Goal: Task Accomplishment & Management: Complete application form

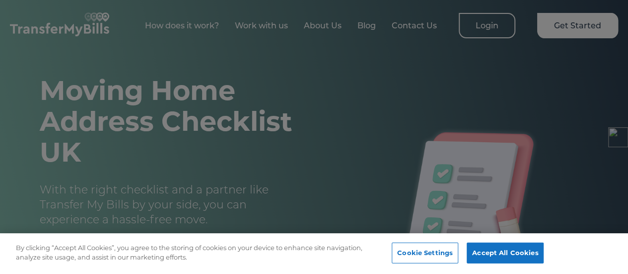
scroll to position [0, 7]
click at [511, 249] on button "Accept All Cookies" at bounding box center [505, 252] width 77 height 21
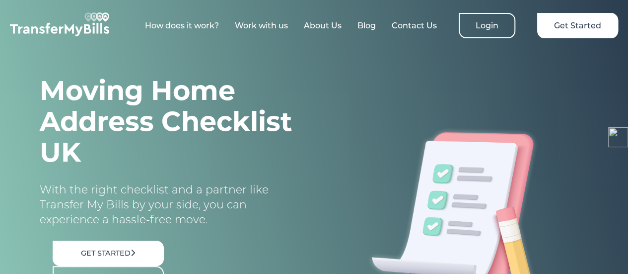
scroll to position [1608, 0]
click at [180, 23] on link "How does it work?" at bounding box center [182, 25] width 74 height 9
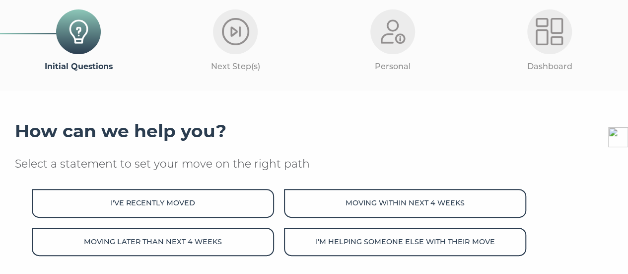
scroll to position [99, 0]
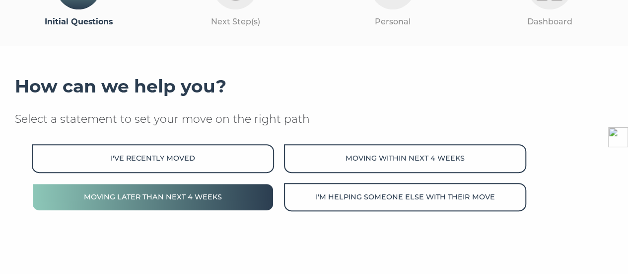
click at [184, 200] on button "Moving later than next 4 weeks" at bounding box center [153, 197] width 242 height 28
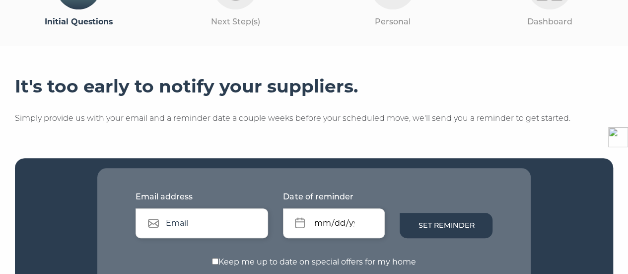
scroll to position [149, 0]
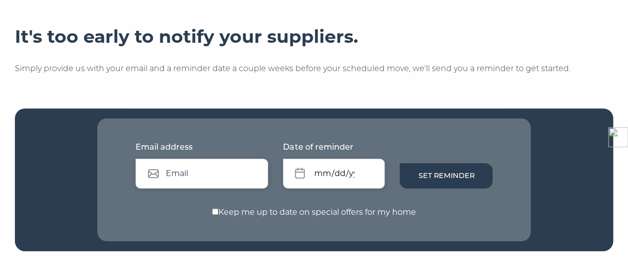
click at [204, 167] on input "text" at bounding box center [202, 173] width 133 height 30
type input "kimbutts@hotmail.co.uk"
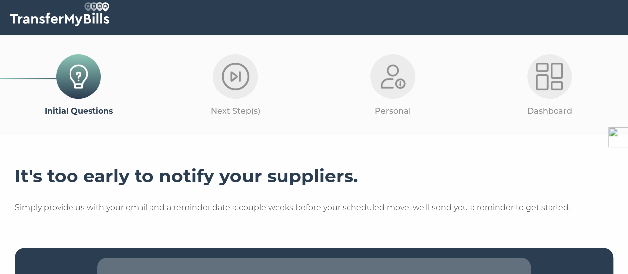
scroll to position [0, 0]
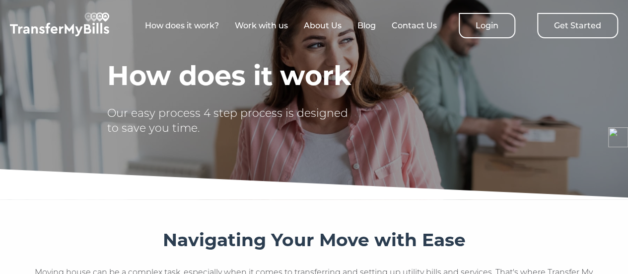
click at [555, 32] on link "Get Started" at bounding box center [577, 25] width 81 height 25
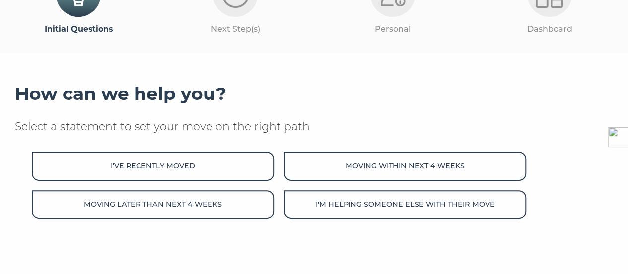
scroll to position [99, 0]
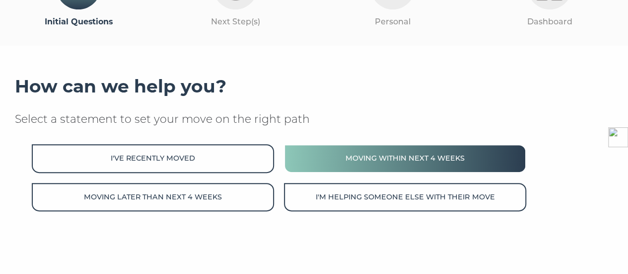
click at [375, 154] on button "Moving within next 4 weeks" at bounding box center [405, 158] width 242 height 28
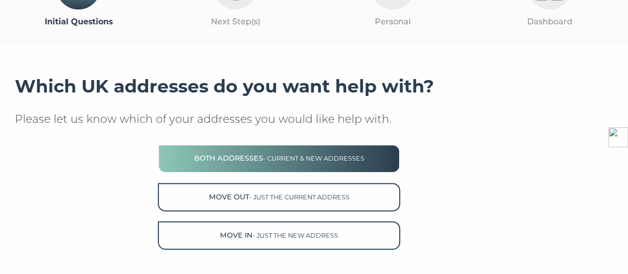
click at [244, 160] on button "Both Addresses - current & new addresses" at bounding box center [279, 158] width 242 height 28
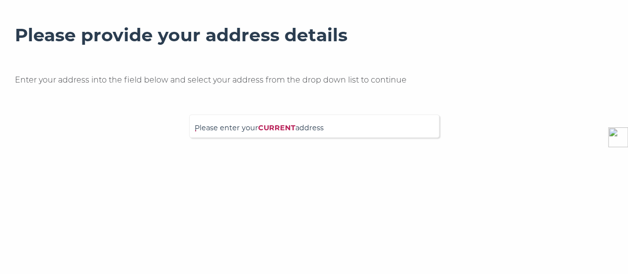
scroll to position [199, 0]
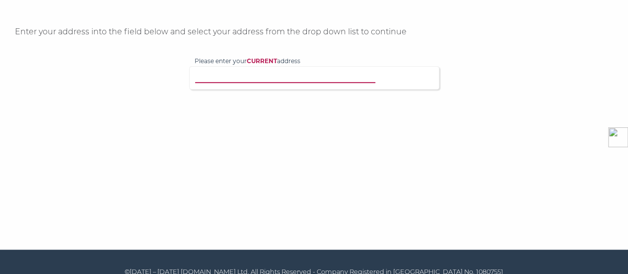
click at [285, 76] on input "Please enter your CURRENT address" at bounding box center [302, 77] width 214 height 10
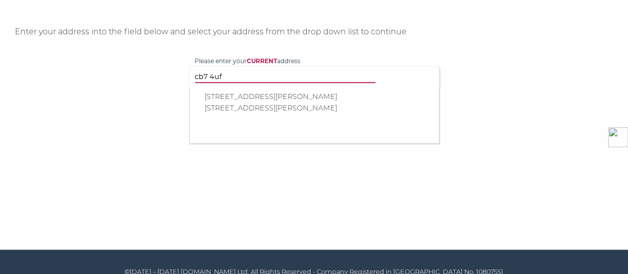
type input "cb7 4uf"
click at [260, 107] on p "[STREET_ADDRESS][PERSON_NAME]" at bounding box center [319, 107] width 229 height 11
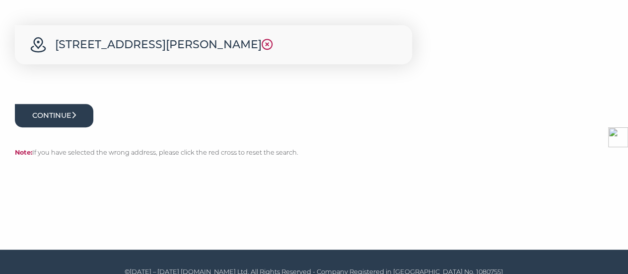
click at [61, 127] on button "Continue" at bounding box center [54, 115] width 78 height 23
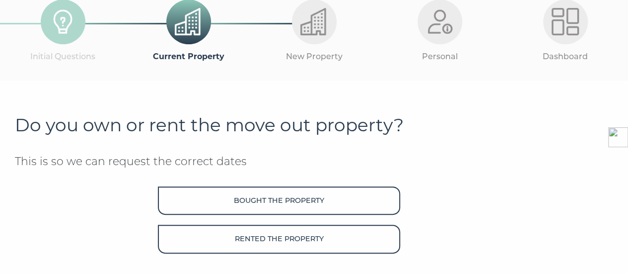
scroll to position [99, 0]
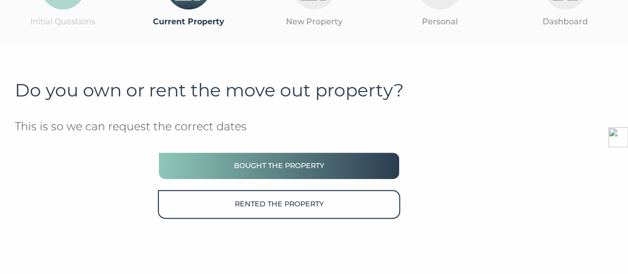
click at [309, 162] on button "Bought the property" at bounding box center [279, 166] width 242 height 28
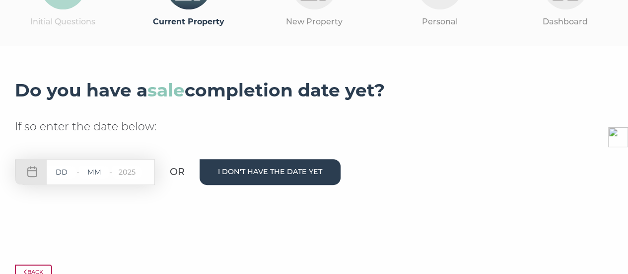
click at [293, 170] on button "I don't have the date yet" at bounding box center [270, 171] width 141 height 25
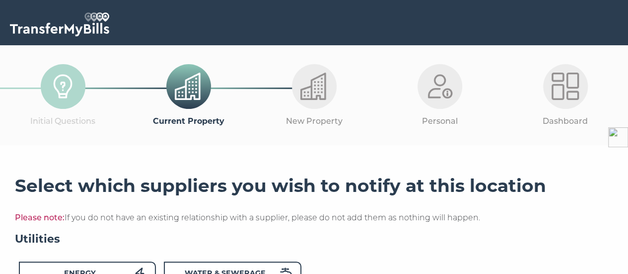
scroll to position [99, 0]
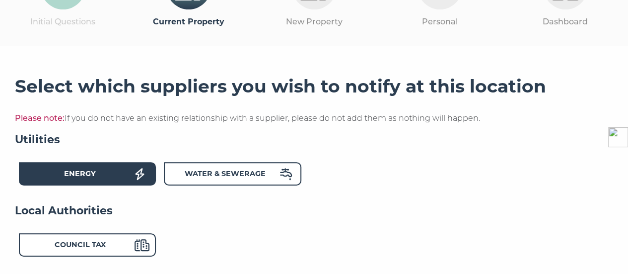
click at [116, 174] on div "Energy" at bounding box center [79, 175] width 109 height 14
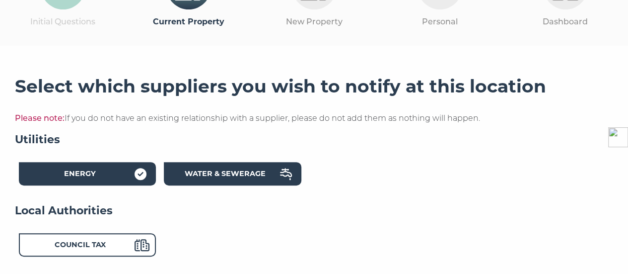
click at [205, 170] on strong "Water & Sewerage" at bounding box center [225, 173] width 81 height 9
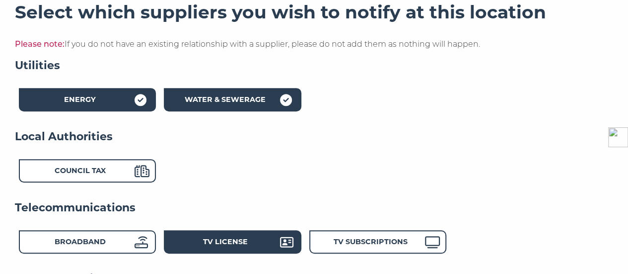
scroll to position [199, 0]
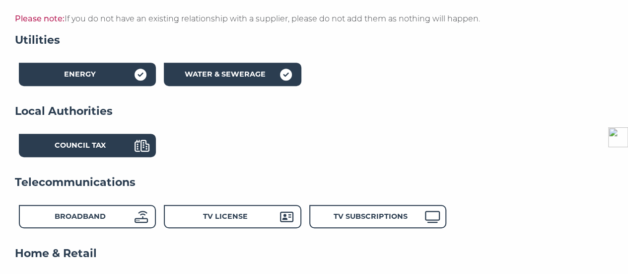
click at [123, 149] on div "Council Tax" at bounding box center [79, 147] width 109 height 14
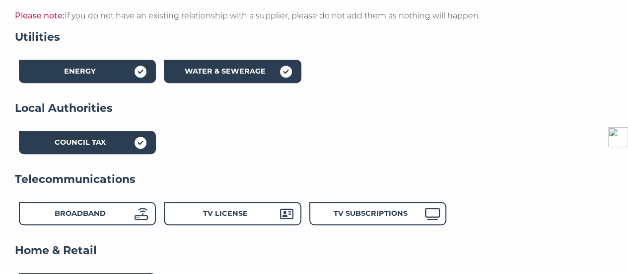
scroll to position [248, 0]
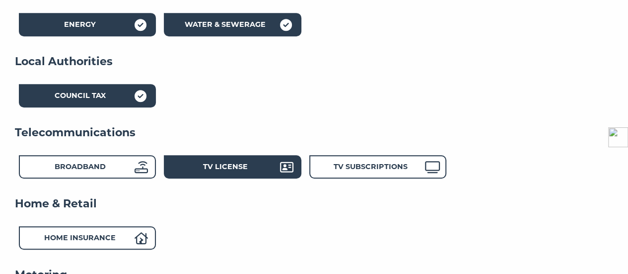
click at [241, 167] on strong "TV License" at bounding box center [225, 166] width 45 height 9
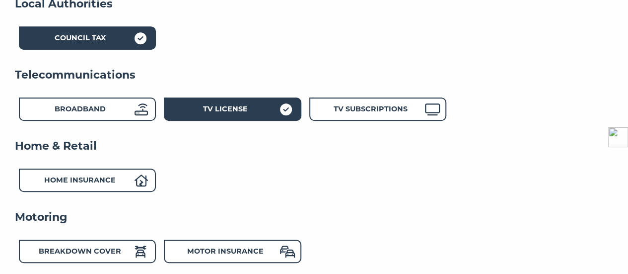
scroll to position [348, 0]
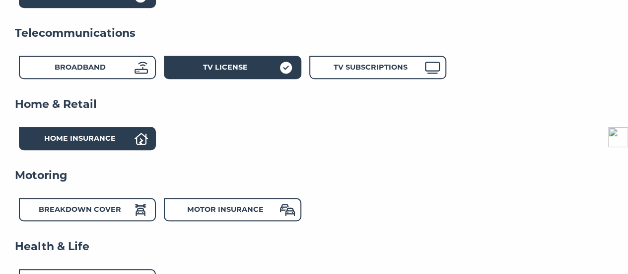
click at [105, 137] on strong "Home Insurance" at bounding box center [80, 138] width 72 height 9
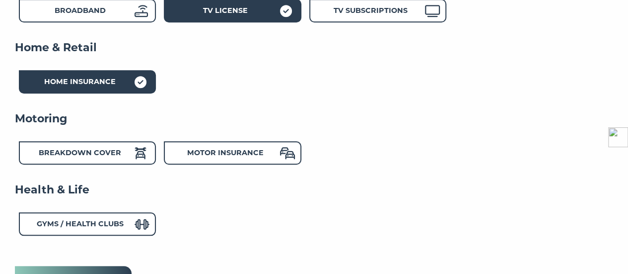
scroll to position [447, 0]
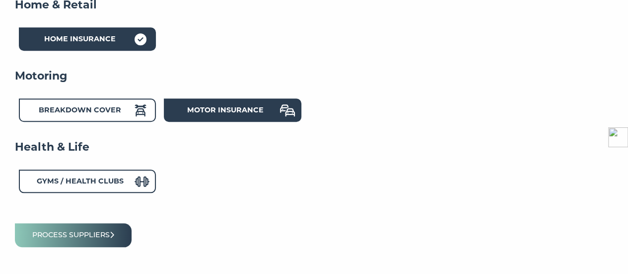
click at [225, 113] on strong "Motor Insurance" at bounding box center [225, 109] width 76 height 9
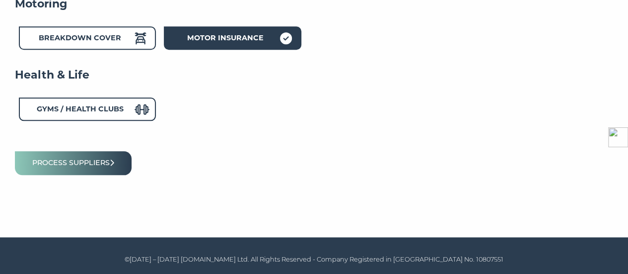
scroll to position [520, 0]
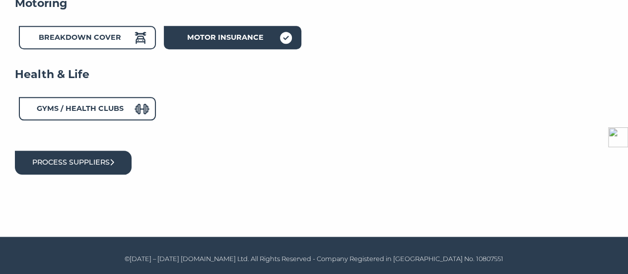
click at [114, 168] on button "Process suppliers" at bounding box center [73, 162] width 117 height 23
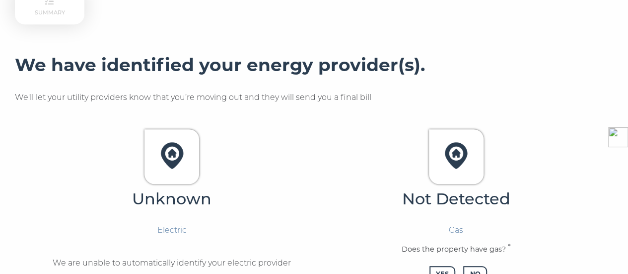
scroll to position [248, 0]
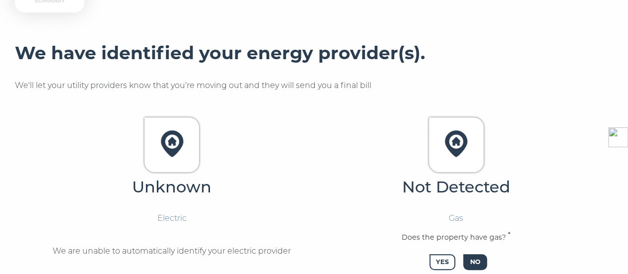
click at [483, 254] on span "No" at bounding box center [474, 262] width 23 height 16
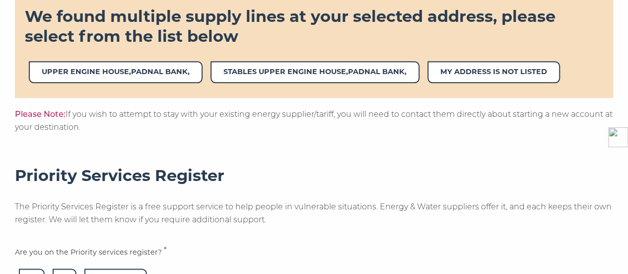
scroll to position [596, 0]
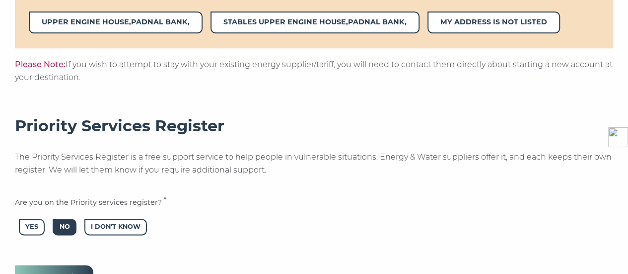
click at [65, 219] on span "No" at bounding box center [64, 227] width 23 height 16
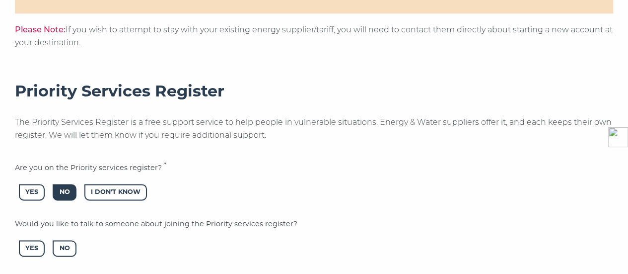
scroll to position [646, 0]
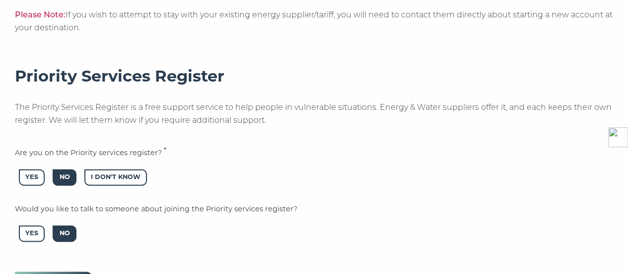
click at [71, 225] on span "No" at bounding box center [64, 233] width 23 height 16
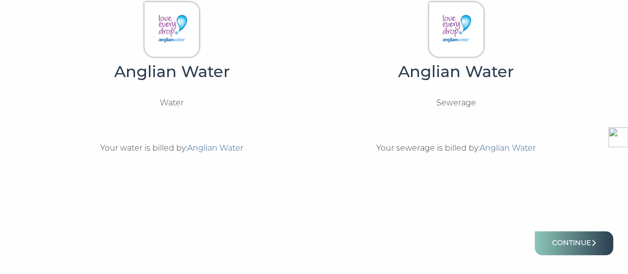
scroll to position [397, 0]
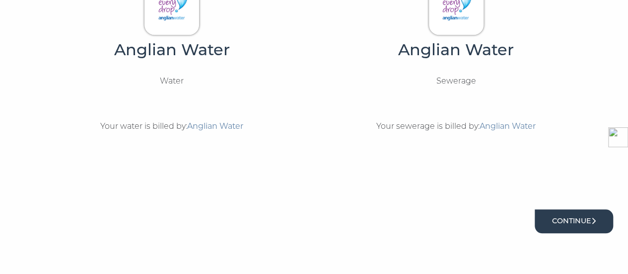
click at [564, 209] on button "Continue" at bounding box center [574, 220] width 78 height 23
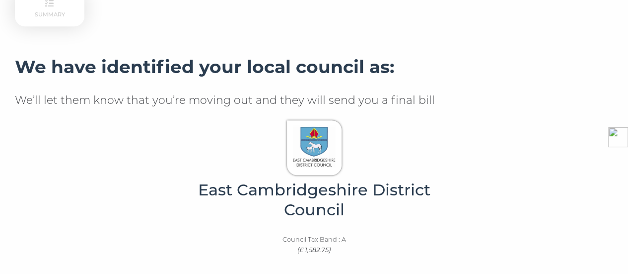
scroll to position [298, 0]
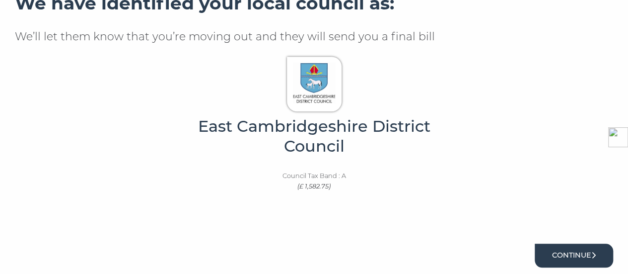
click at [558, 243] on button "Continue" at bounding box center [574, 254] width 78 height 23
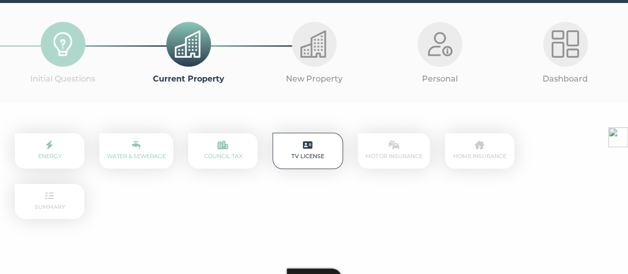
scroll to position [149, 0]
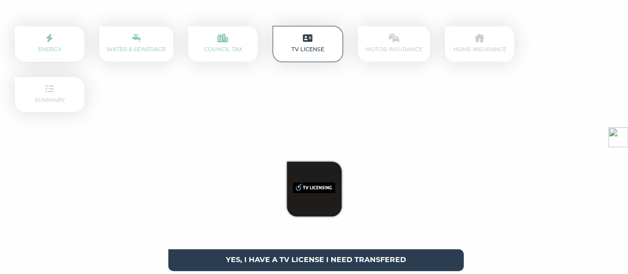
click at [360, 249] on span "Yes, I have a tv license I need transfered" at bounding box center [315, 259] width 295 height 21
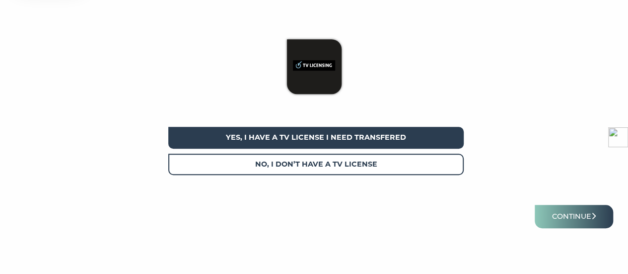
scroll to position [275, 0]
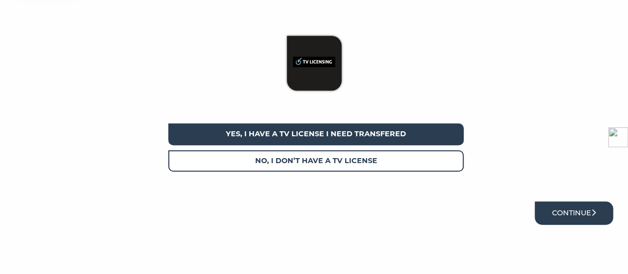
click at [558, 201] on button "Continue" at bounding box center [574, 212] width 78 height 23
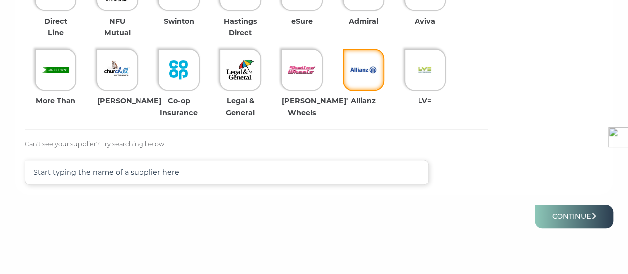
scroll to position [379, 0]
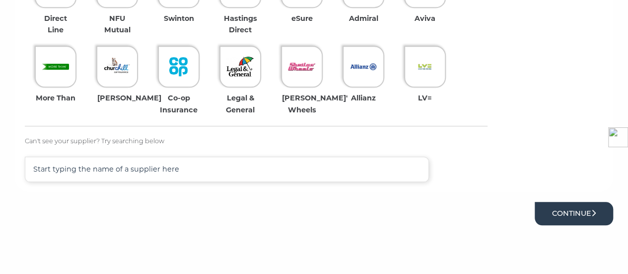
click at [560, 202] on button "Continue" at bounding box center [574, 213] width 78 height 23
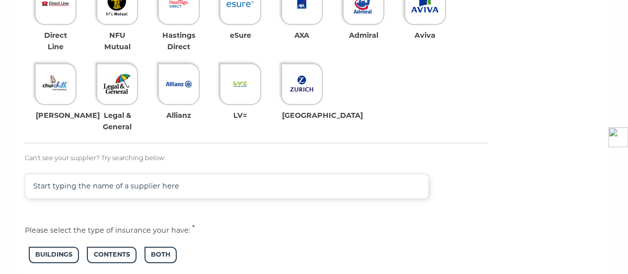
scroll to position [348, 0]
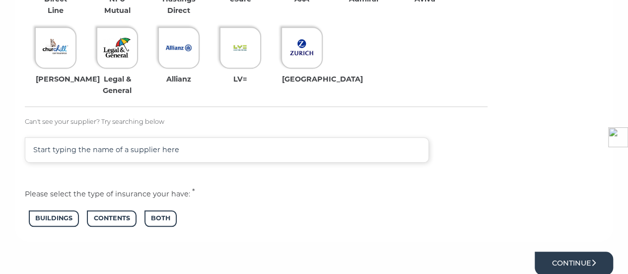
click at [560, 261] on button "Continue" at bounding box center [574, 262] width 78 height 23
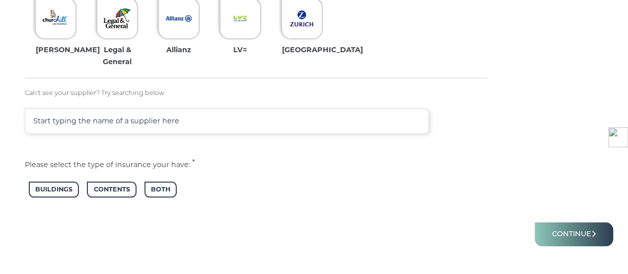
scroll to position [397, 0]
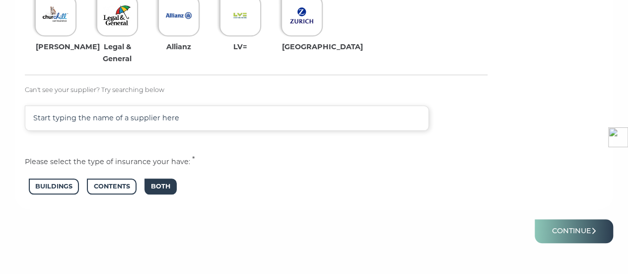
click at [170, 184] on span "Both" at bounding box center [161, 186] width 32 height 16
click at [561, 223] on button "Continue" at bounding box center [574, 230] width 78 height 23
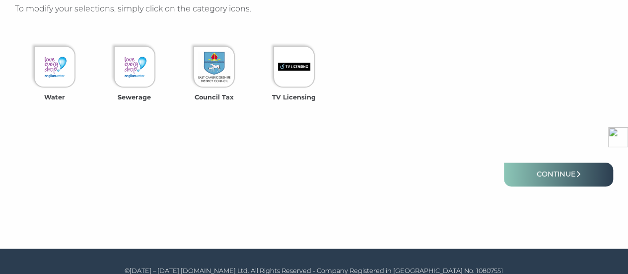
scroll to position [298, 0]
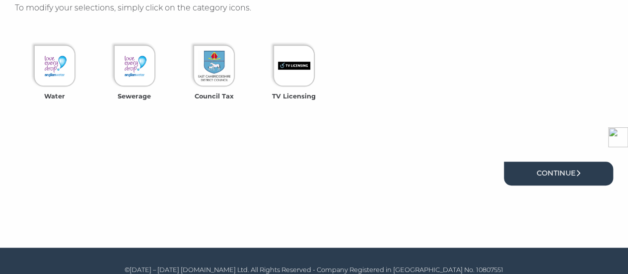
click at [572, 180] on link "Continue" at bounding box center [558, 172] width 109 height 23
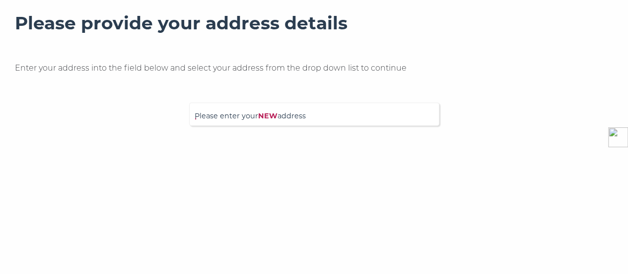
scroll to position [212, 0]
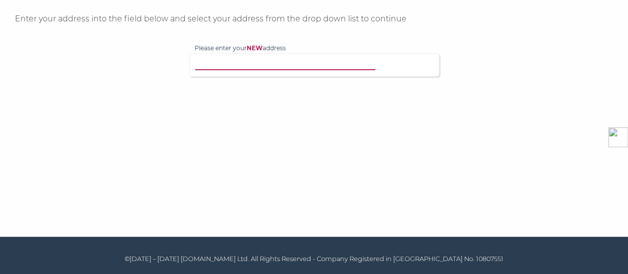
click at [312, 68] on input "Please enter your NEW address" at bounding box center [302, 64] width 214 height 10
type input "1"
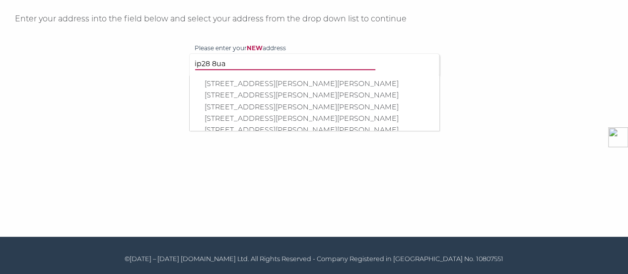
type input "ip28 8ua"
click at [292, 80] on p "1 Oak Drive, Beck Row, Bury St. Edmunds, IP28 8UA" at bounding box center [319, 83] width 229 height 11
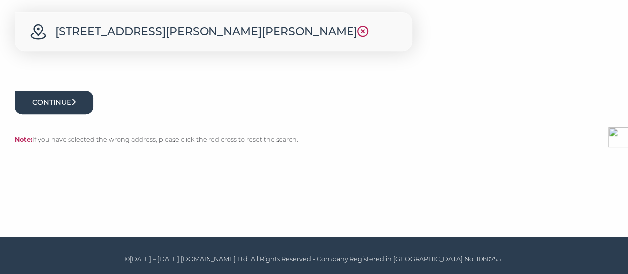
click at [56, 100] on button "Continue" at bounding box center [54, 102] width 78 height 23
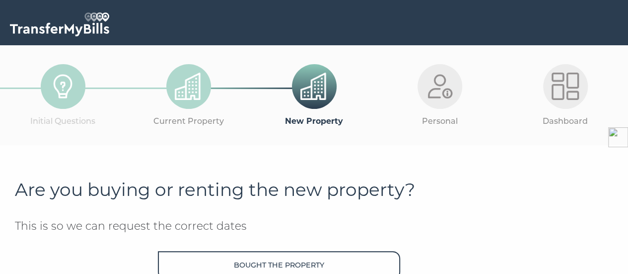
scroll to position [149, 0]
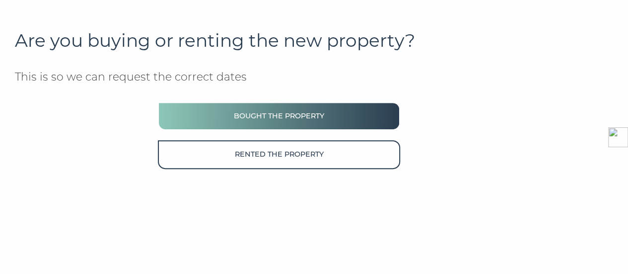
click at [312, 113] on button "Bought the property" at bounding box center [279, 116] width 242 height 28
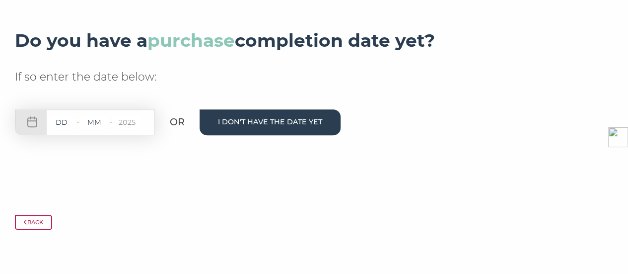
click at [261, 119] on button "I don't have the date yet" at bounding box center [270, 121] width 141 height 25
click at [305, 127] on button "I don't have the date yet" at bounding box center [270, 121] width 141 height 25
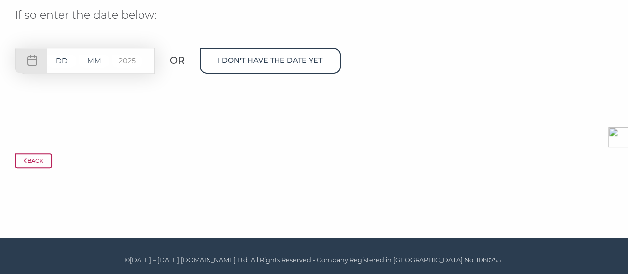
scroll to position [212, 0]
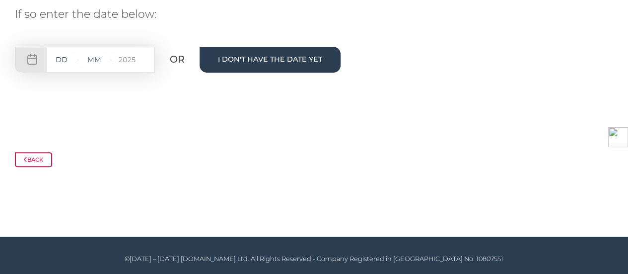
click at [291, 55] on button "I don't have the date yet" at bounding box center [270, 59] width 141 height 25
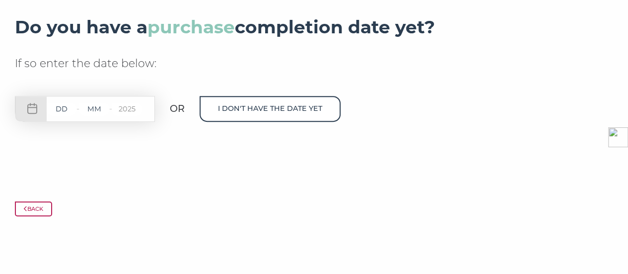
scroll to position [199, 0]
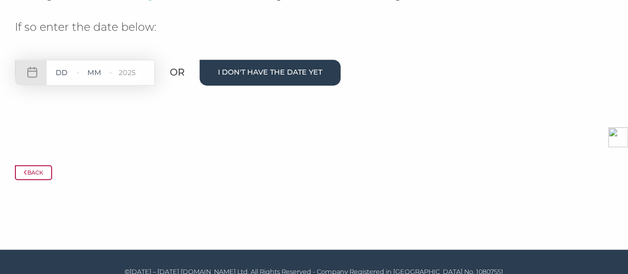
click at [292, 75] on button "I don't have the date yet" at bounding box center [270, 72] width 141 height 25
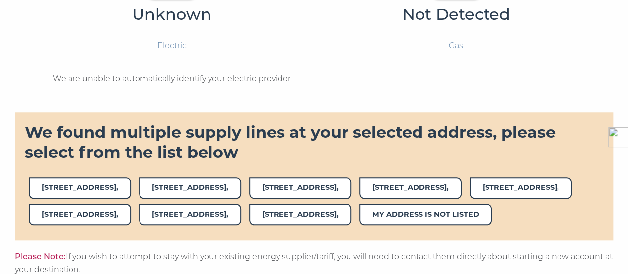
scroll to position [397, 0]
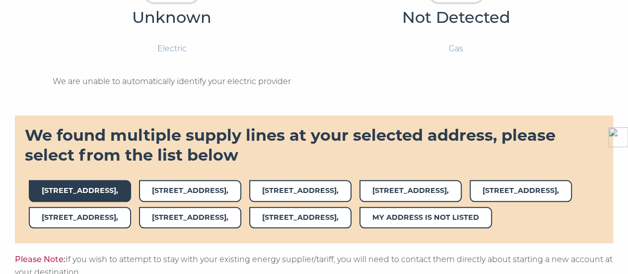
click at [77, 180] on span "1,OAK DRIVE," at bounding box center [80, 190] width 102 height 21
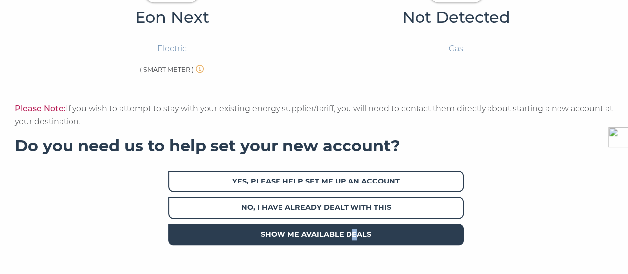
drag, startPoint x: 349, startPoint y: 180, endPoint x: 356, endPoint y: 183, distance: 7.6
click at [356, 224] on span "Show me available deals" at bounding box center [315, 234] width 295 height 21
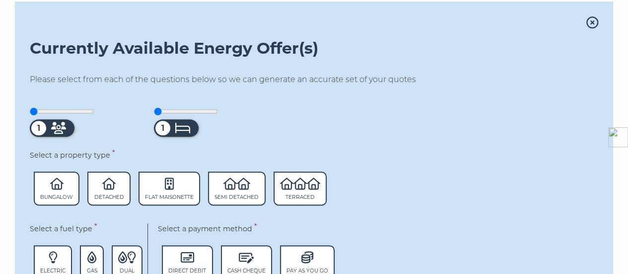
scroll to position [546, 0]
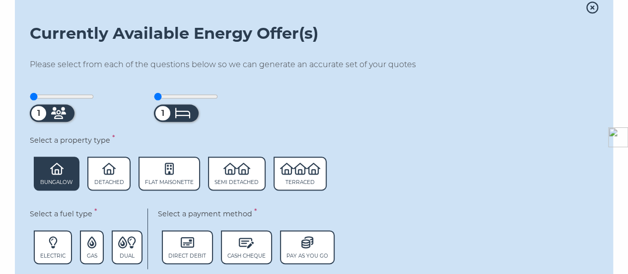
click at [56, 162] on icon at bounding box center [56, 168] width 13 height 12
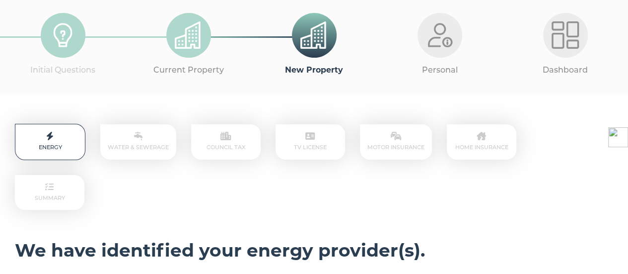
scroll to position [0, 0]
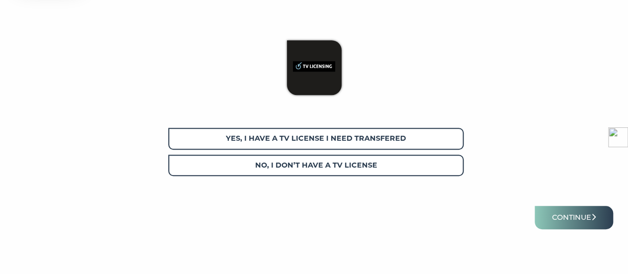
scroll to position [275, 0]
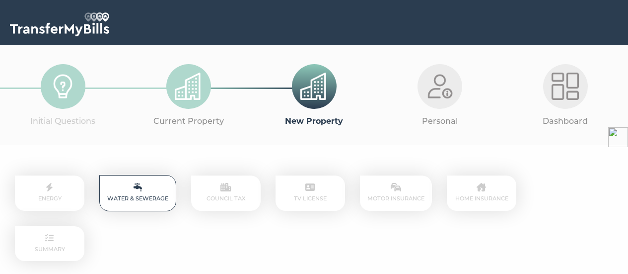
scroll to position [368, 0]
